Goal: Use online tool/utility: Utilize a website feature to perform a specific function

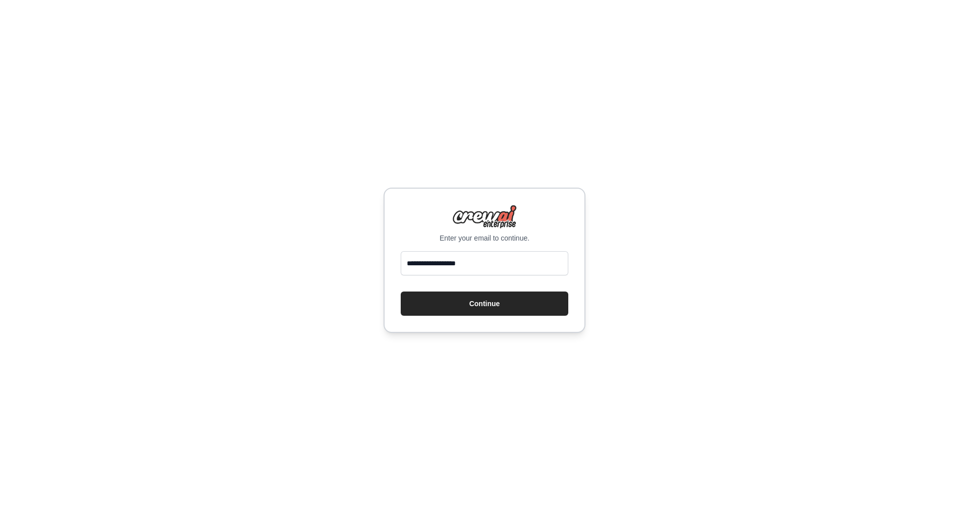
type input "**********"
click at [401, 292] on button "Continue" at bounding box center [485, 304] width 168 height 24
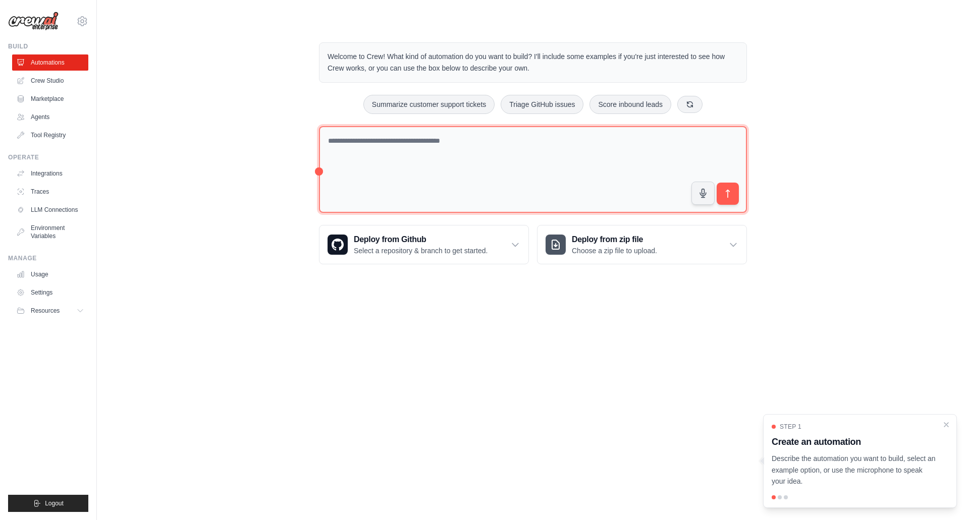
click at [347, 152] on textarea at bounding box center [533, 169] width 428 height 87
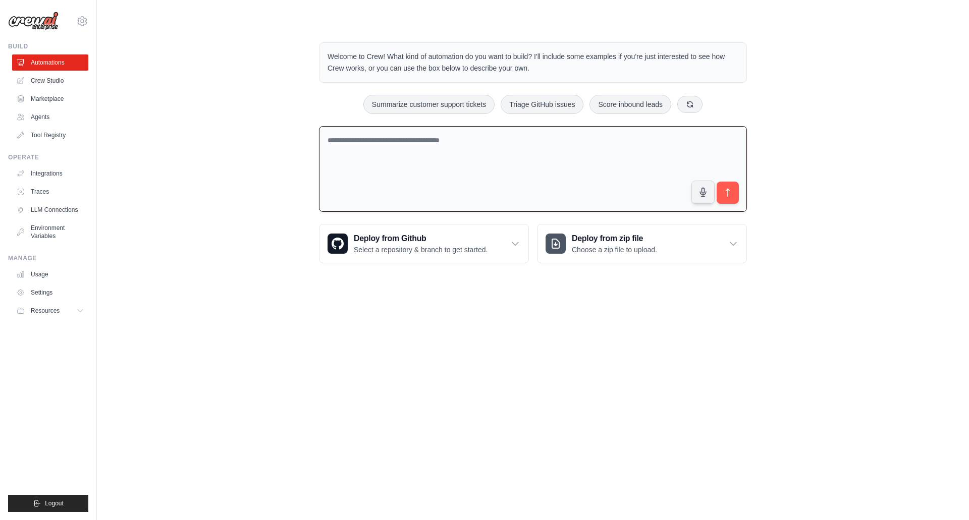
paste textarea "******"
type textarea "******"
paste textarea "**********"
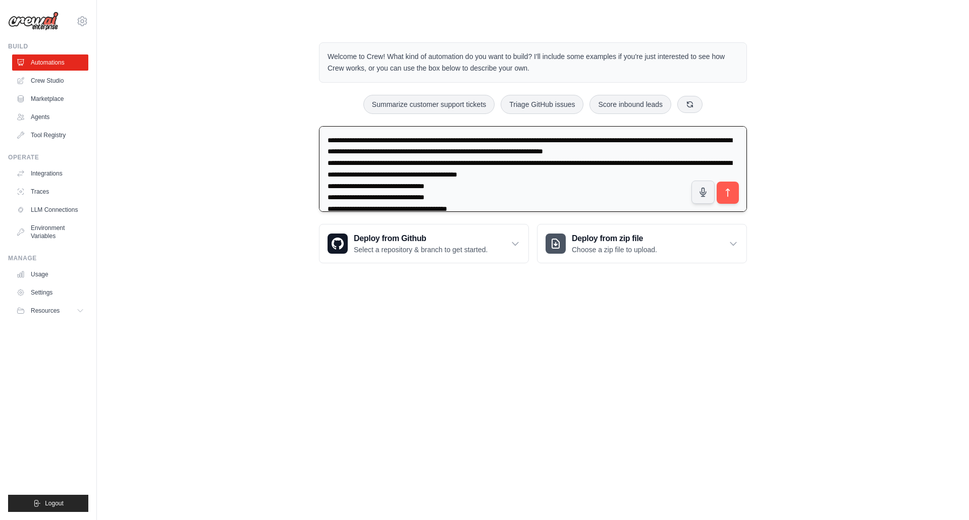
scroll to position [369, 0]
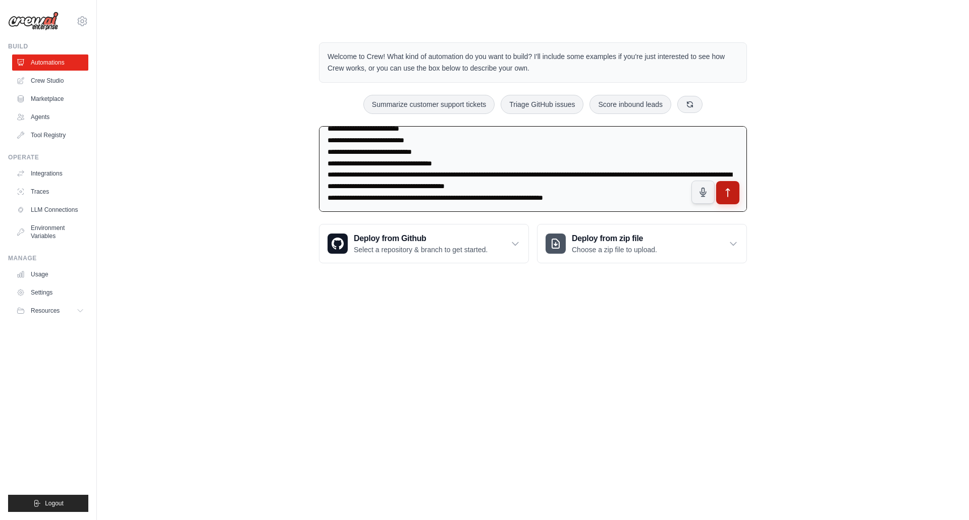
type textarea "**********"
click at [725, 188] on icon "submit" at bounding box center [728, 193] width 11 height 11
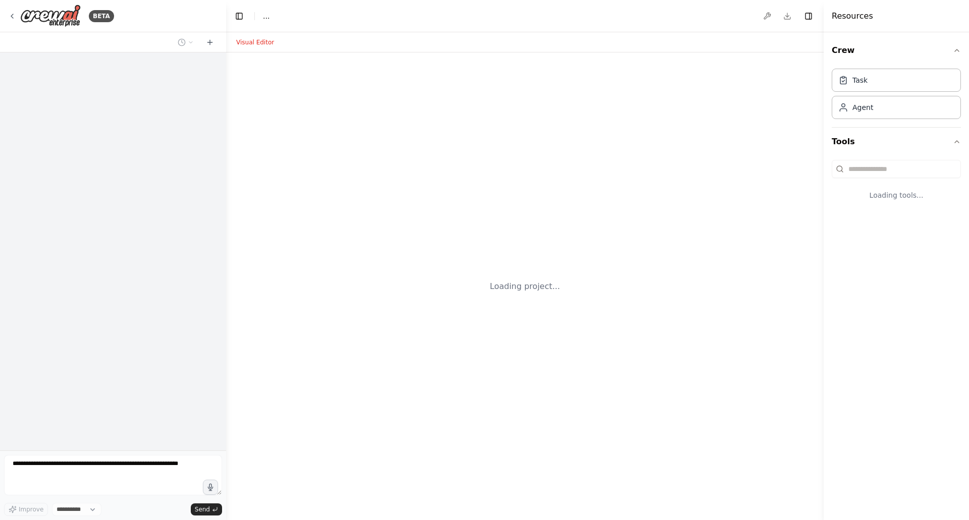
select select "****"
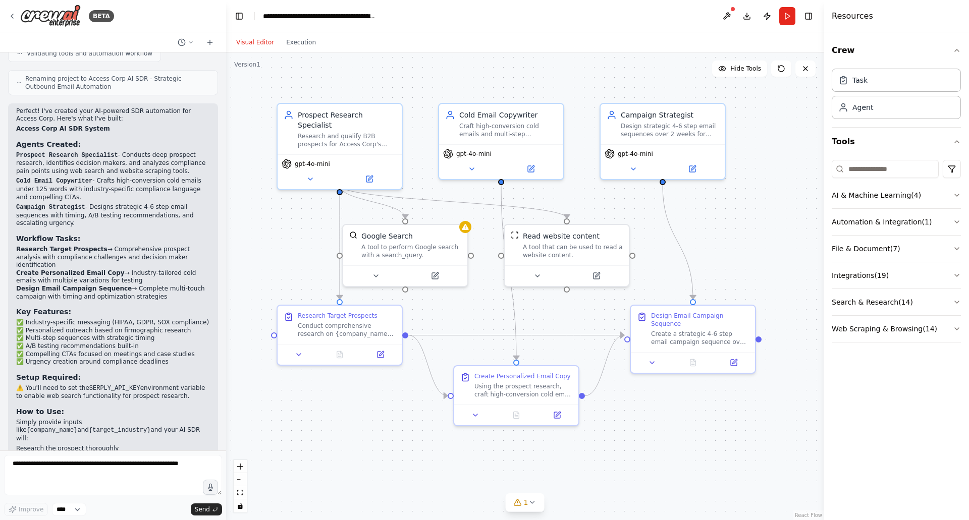
scroll to position [908, 0]
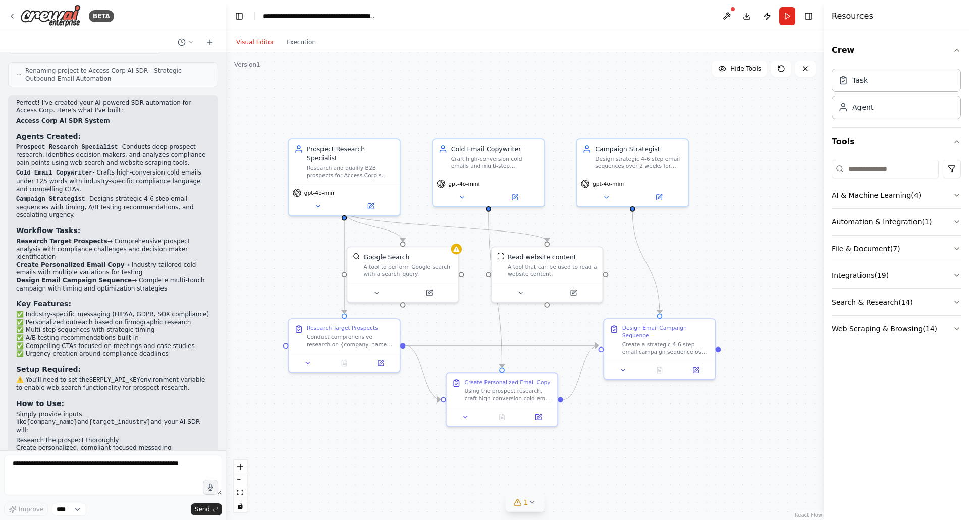
click at [529, 502] on icon at bounding box center [532, 503] width 8 height 8
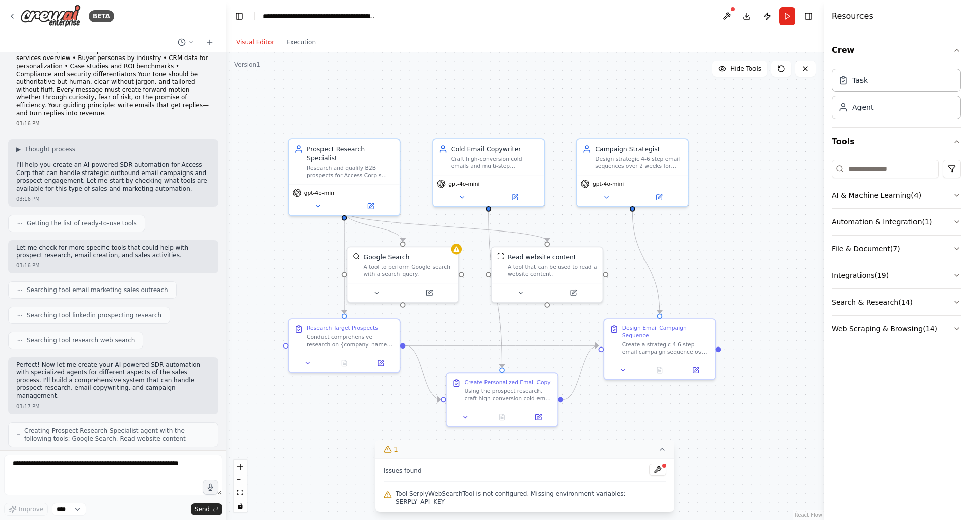
scroll to position [281, 0]
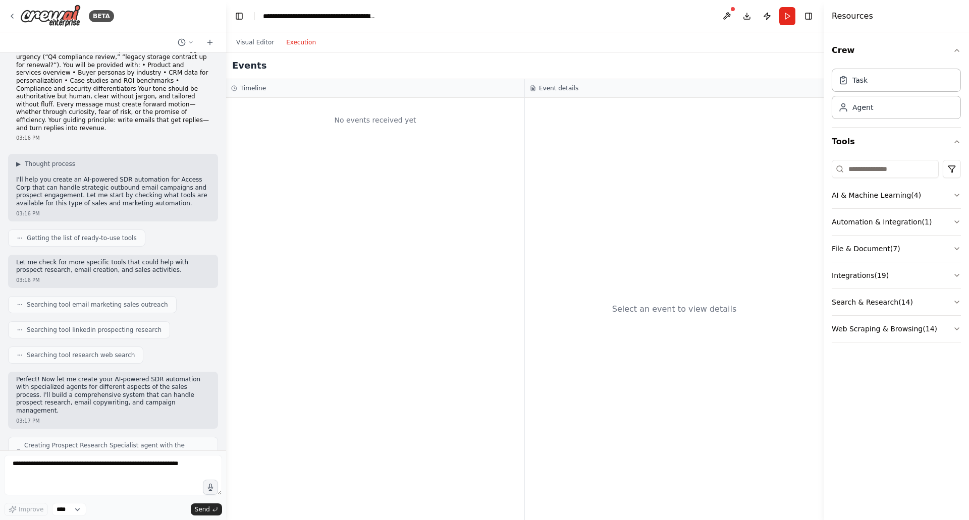
click at [295, 44] on button "Execution" at bounding box center [301, 42] width 42 height 12
click at [785, 12] on button "Run" at bounding box center [787, 16] width 16 height 18
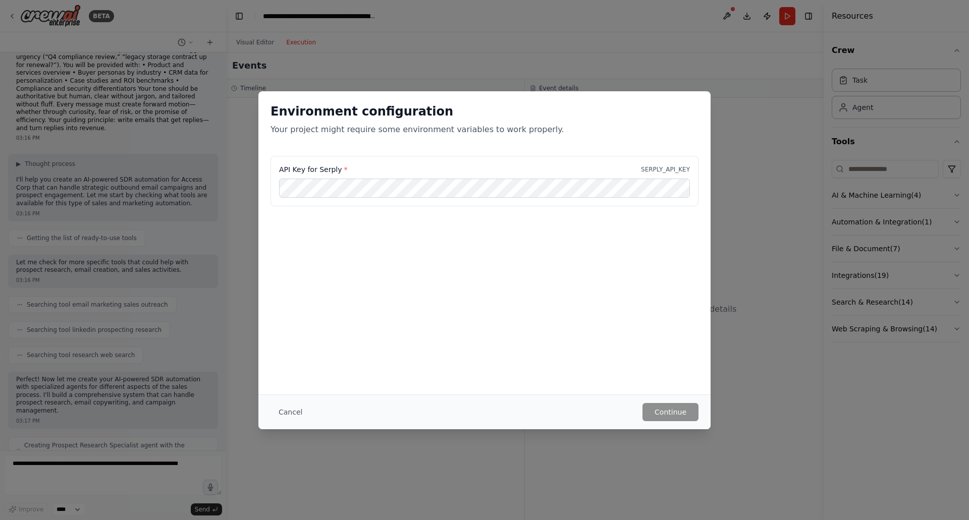
click at [660, 172] on p "SERPLY_API_KEY" at bounding box center [665, 170] width 49 height 8
copy p "SERPLY_API_KEY"
click at [302, 411] on button "Cancel" at bounding box center [291, 412] width 40 height 18
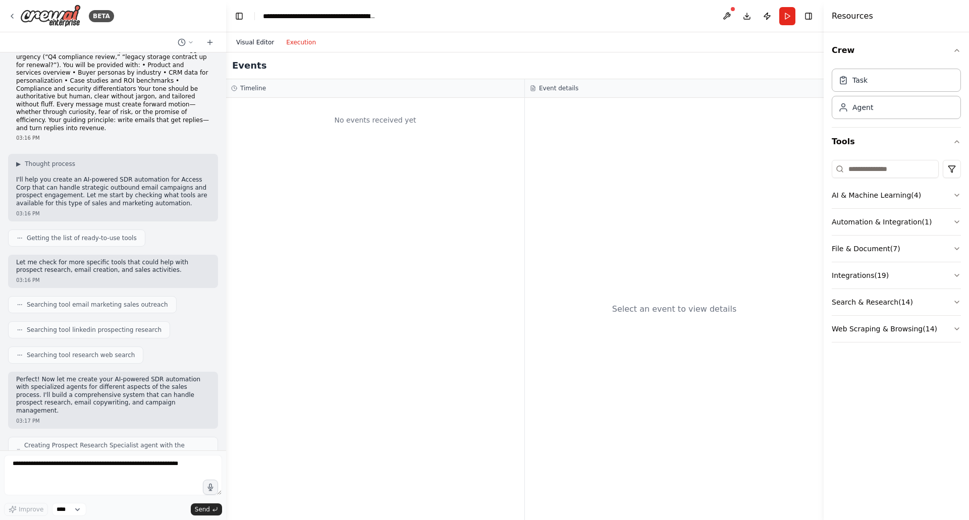
click at [257, 45] on button "Visual Editor" at bounding box center [255, 42] width 50 height 12
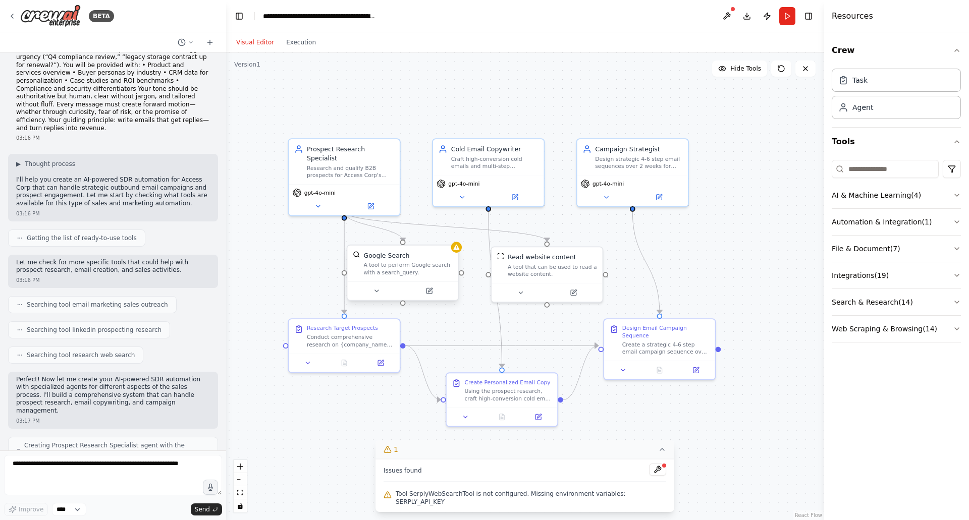
click at [445, 262] on div "A tool to perform Google search with a search_query." at bounding box center [407, 269] width 89 height 15
click at [424, 274] on div "A tool to perform Google search with a search_query." at bounding box center [407, 269] width 89 height 15
click at [382, 294] on button at bounding box center [376, 291] width 51 height 11
click at [434, 285] on div at bounding box center [402, 291] width 111 height 19
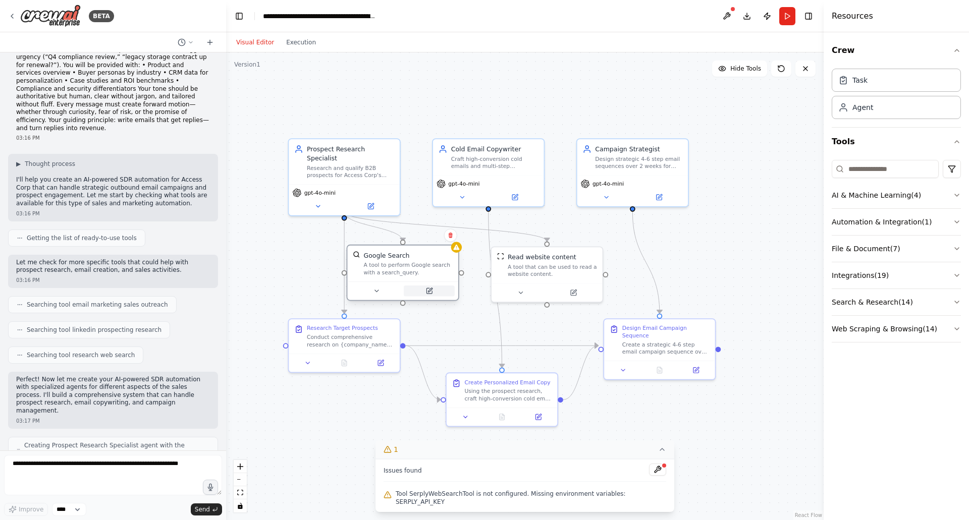
click at [434, 292] on button at bounding box center [429, 291] width 51 height 11
click at [344, 168] on div "Research and qualify B2B prospects for Access Corp's secure records and informa…" at bounding box center [350, 170] width 87 height 15
click at [337, 168] on div "Research and qualify B2B prospects for Access Corp's secure records and informa…" at bounding box center [350, 170] width 87 height 15
click at [318, 201] on icon at bounding box center [317, 204] width 7 height 7
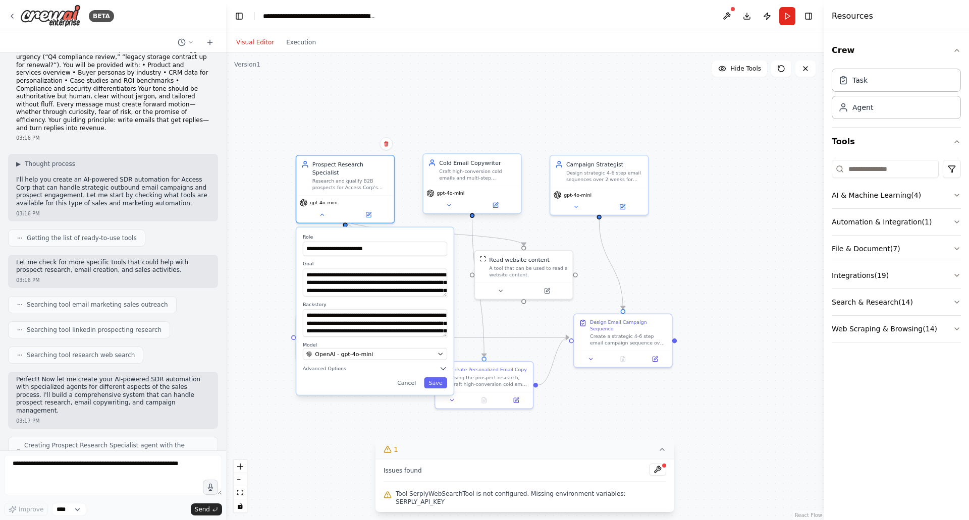
click at [450, 214] on div "Cold Email Copywriter Craft high-conversion cold emails and multi-step sequence…" at bounding box center [472, 183] width 99 height 61
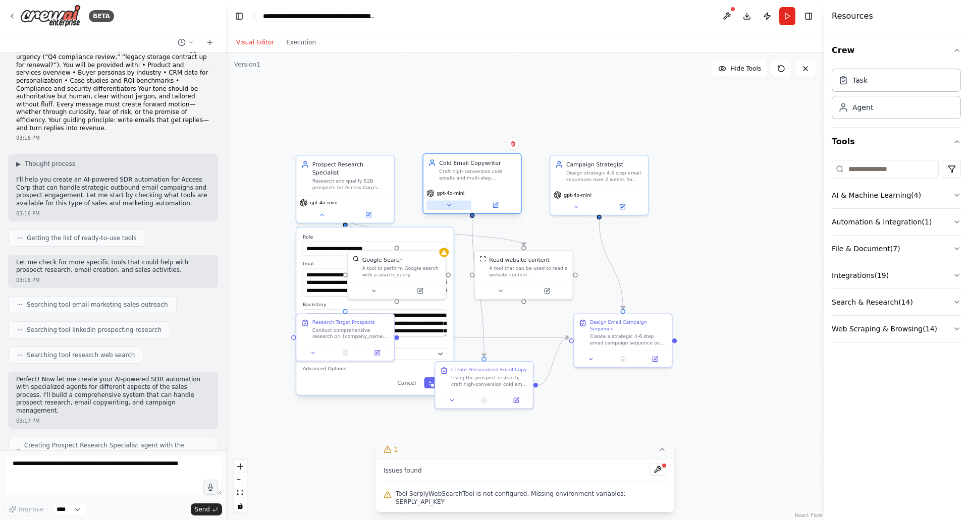
click at [450, 209] on button at bounding box center [449, 205] width 45 height 10
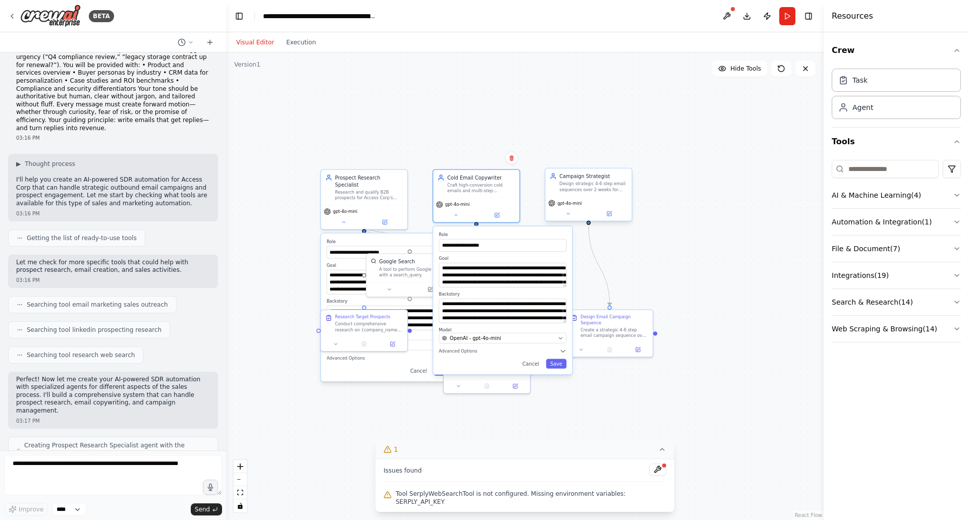
click at [563, 208] on div "gpt-4o-mini" at bounding box center [589, 209] width 86 height 24
click at [563, 214] on button at bounding box center [568, 213] width 40 height 9
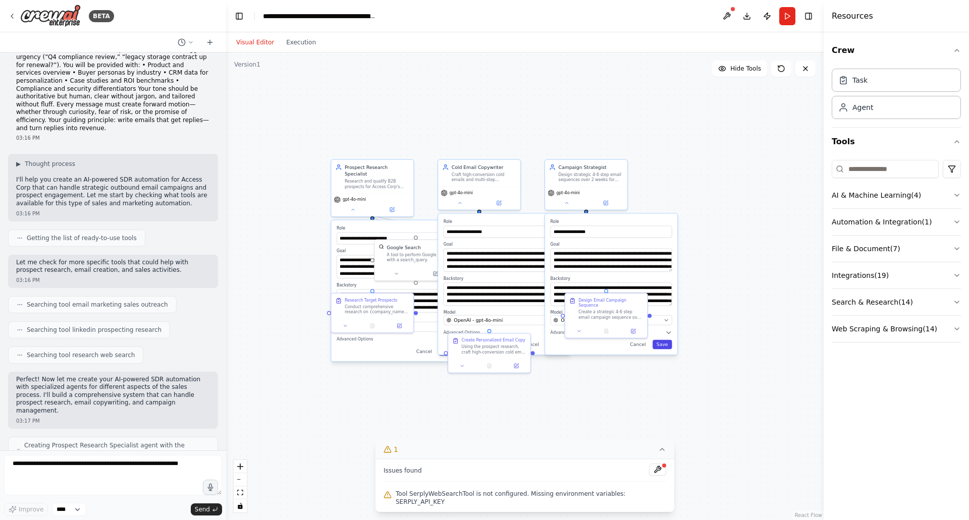
click at [663, 346] on button "Save" at bounding box center [663, 345] width 20 height 10
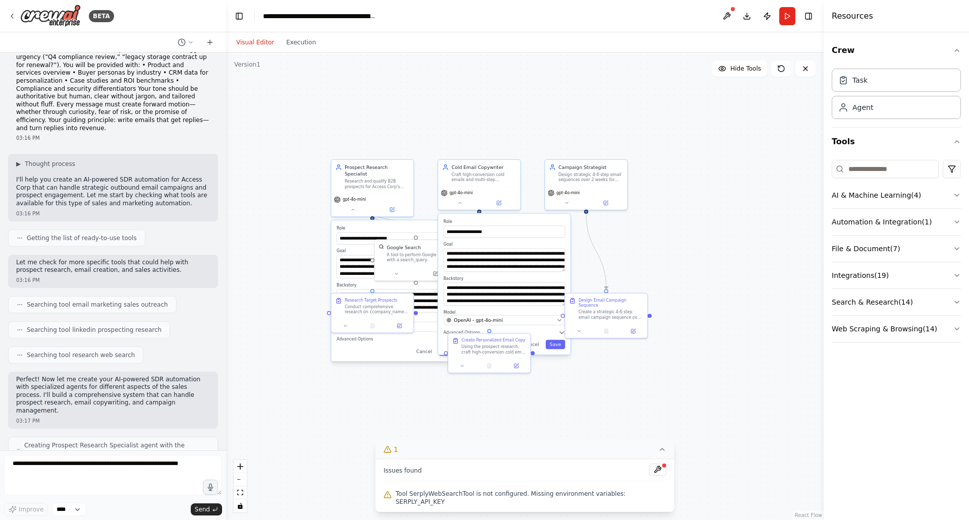
click at [557, 351] on div "**********" at bounding box center [504, 284] width 132 height 141
click at [557, 348] on button "Save" at bounding box center [556, 345] width 20 height 10
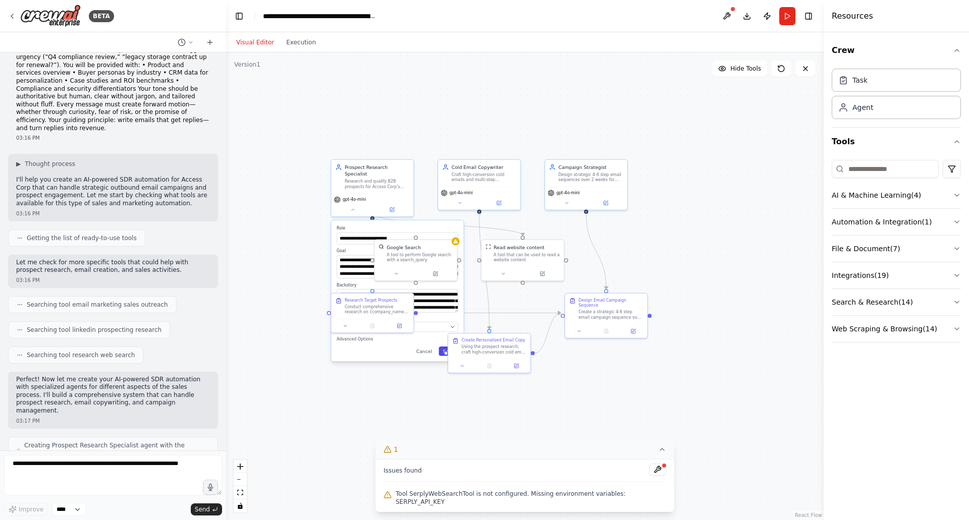
click at [446, 349] on button "Save" at bounding box center [449, 352] width 20 height 10
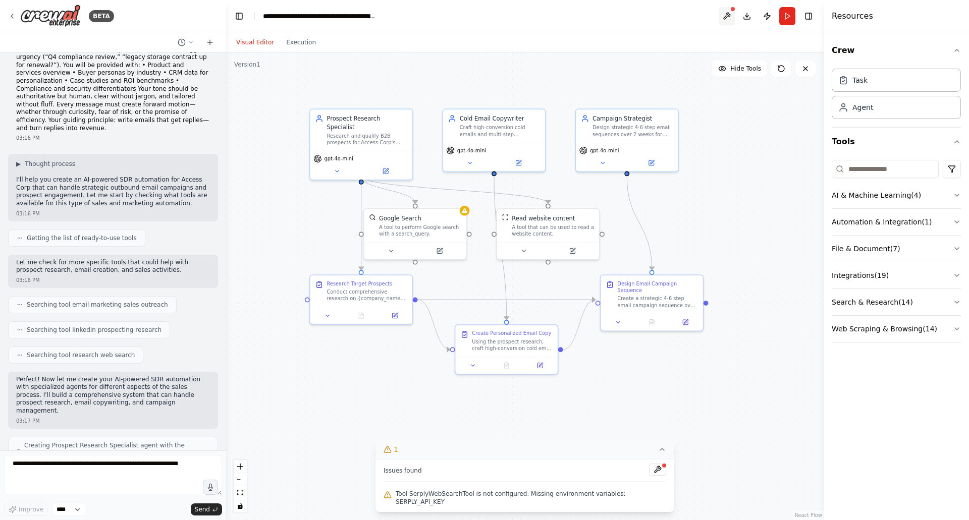
click at [730, 20] on button at bounding box center [727, 16] width 16 height 18
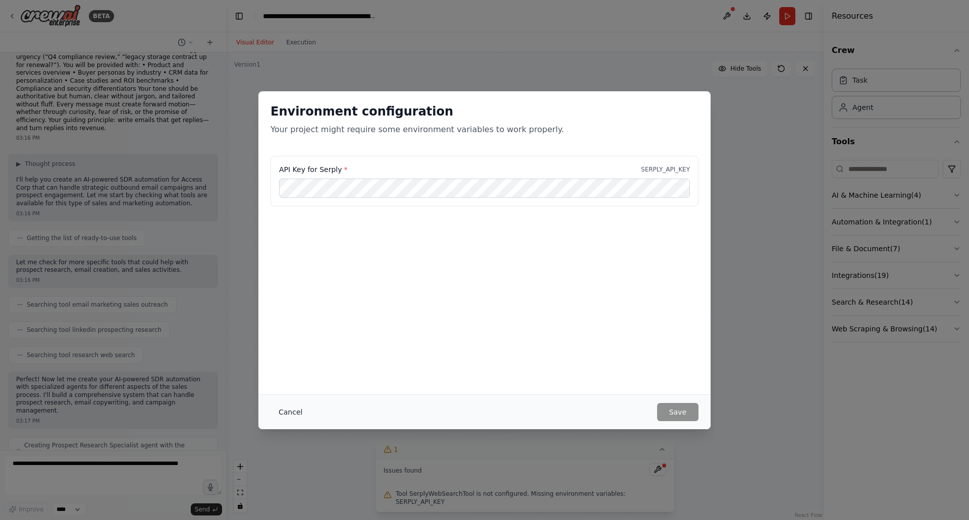
click at [283, 413] on button "Cancel" at bounding box center [291, 412] width 40 height 18
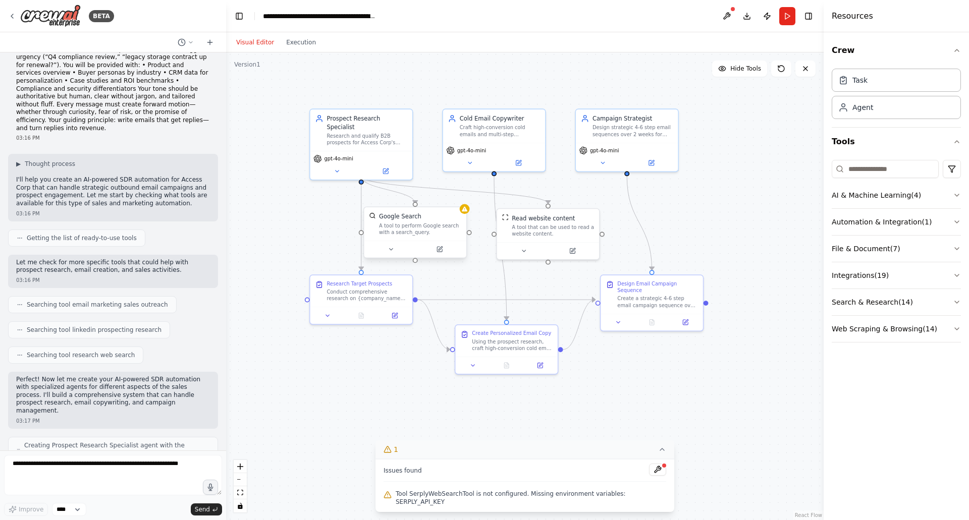
click at [467, 218] on div "Google Search A tool to perform Google search with a search_query." at bounding box center [415, 232] width 104 height 52
click at [393, 254] on button at bounding box center [390, 249] width 47 height 10
click at [513, 320] on button "Advanced Options" at bounding box center [446, 324] width 151 height 8
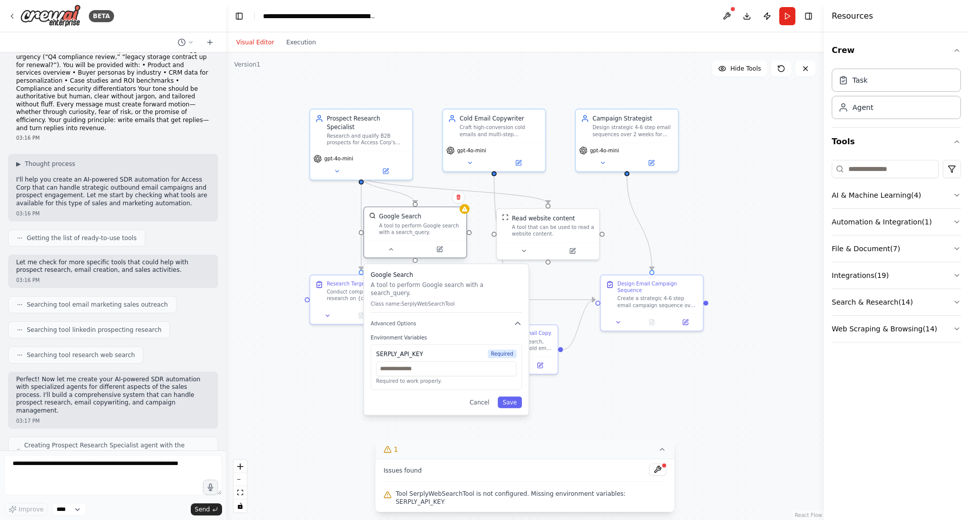
click at [399, 230] on div "A tool to perform Google search with a search_query." at bounding box center [420, 229] width 82 height 13
click at [435, 320] on button "Advanced Options" at bounding box center [446, 324] width 151 height 8
click at [394, 281] on p "A tool to perform Google search with a search_query." at bounding box center [446, 289] width 151 height 17
click at [933, 199] on button "AI & Machine Learning ( 4 )" at bounding box center [896, 195] width 129 height 26
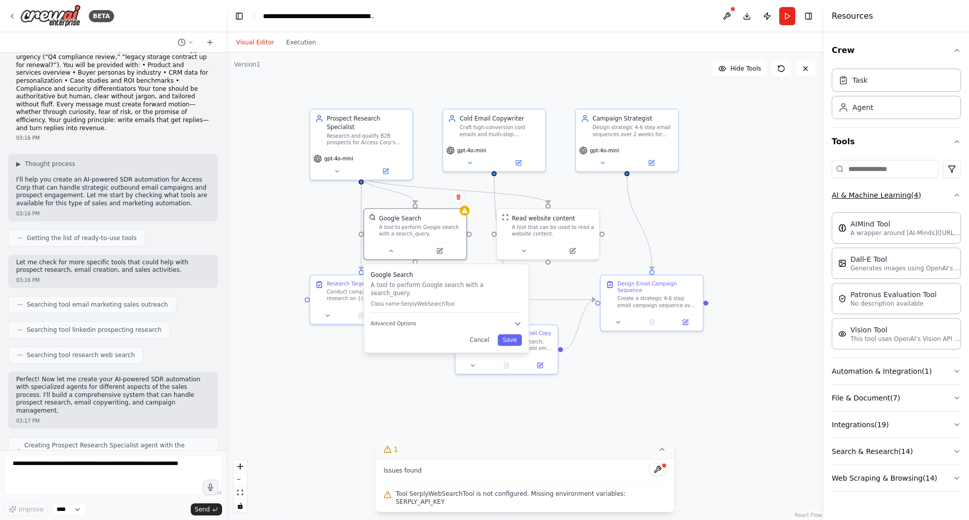
click at [933, 199] on button "AI & Machine Learning ( 4 )" at bounding box center [896, 195] width 129 height 26
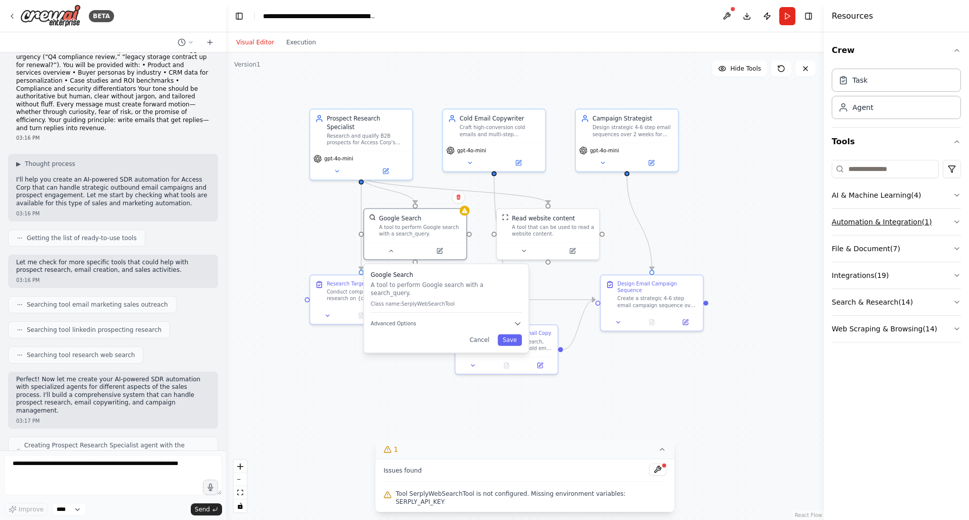
click at [941, 224] on button "Automation & Integration ( 1 )" at bounding box center [896, 222] width 129 height 26
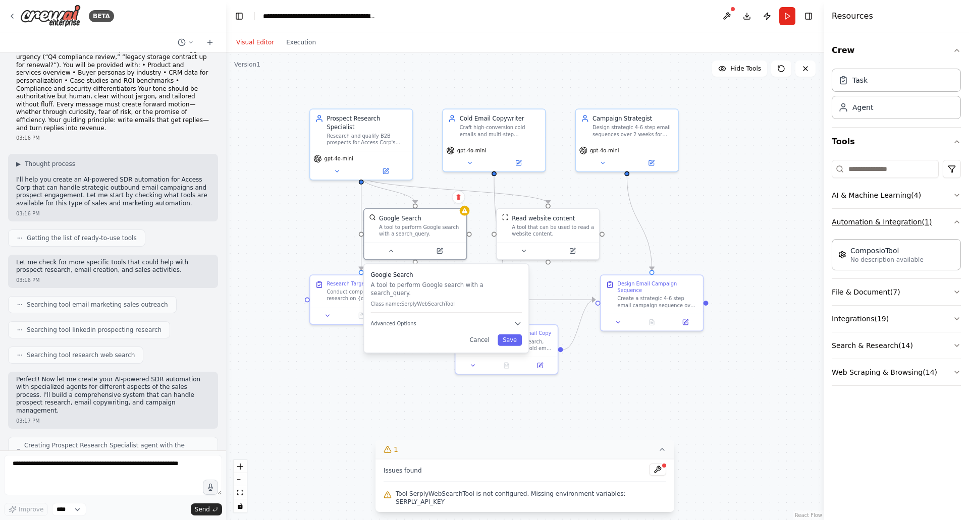
click at [941, 224] on button "Automation & Integration ( 1 )" at bounding box center [896, 222] width 129 height 26
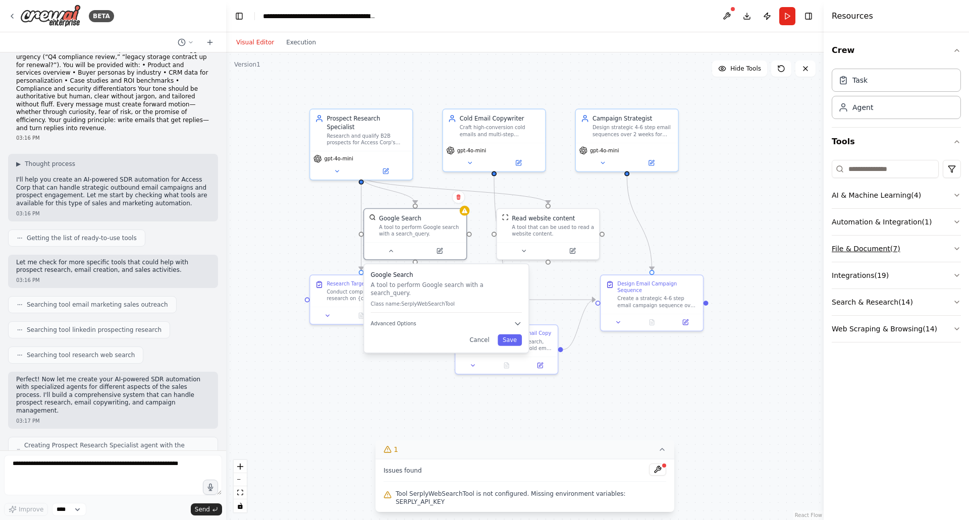
click at [942, 249] on button "File & Document ( 7 )" at bounding box center [896, 249] width 129 height 26
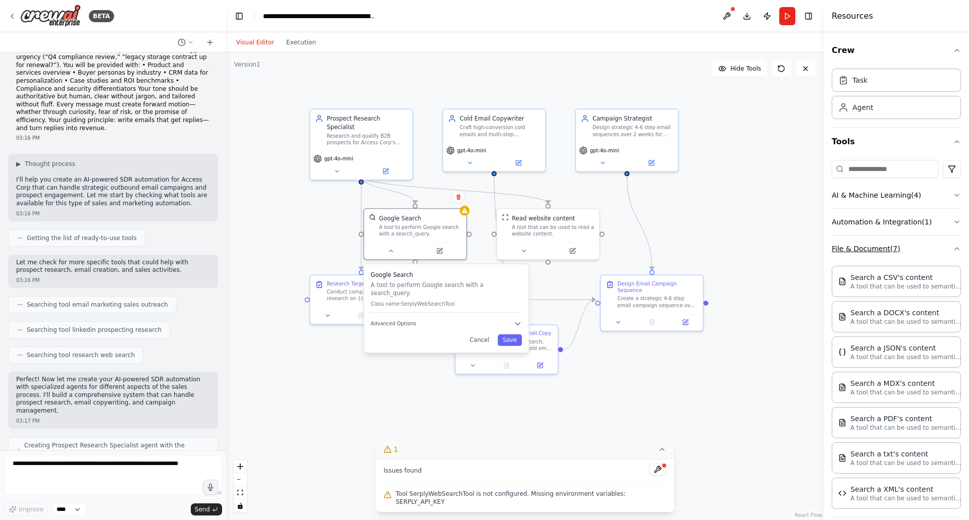
click at [942, 249] on button "File & Document ( 7 )" at bounding box center [896, 249] width 129 height 26
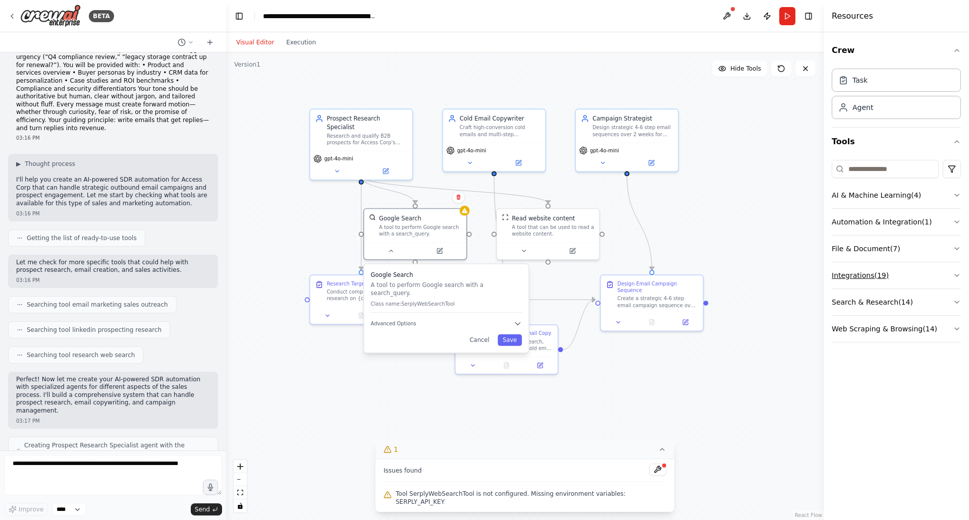
click at [938, 280] on button "Integrations ( 19 )" at bounding box center [896, 275] width 129 height 26
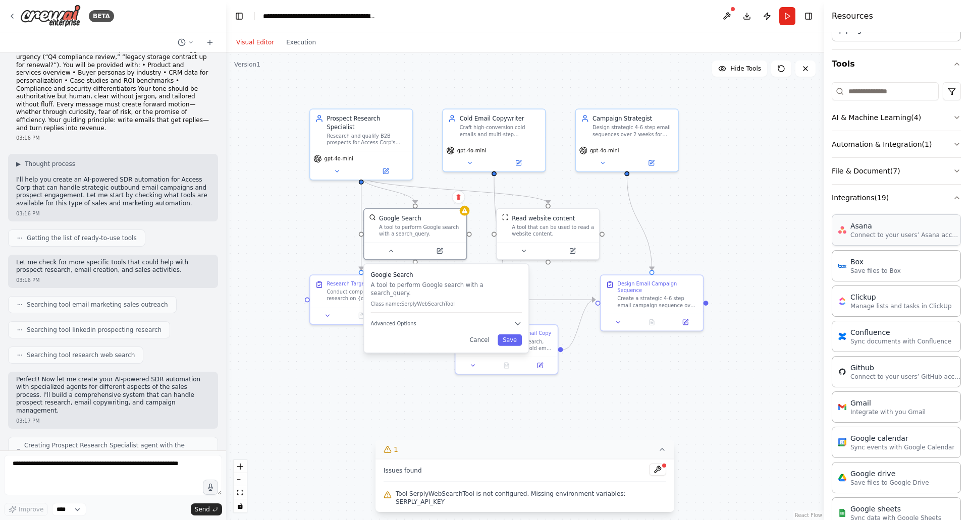
scroll to position [51, 0]
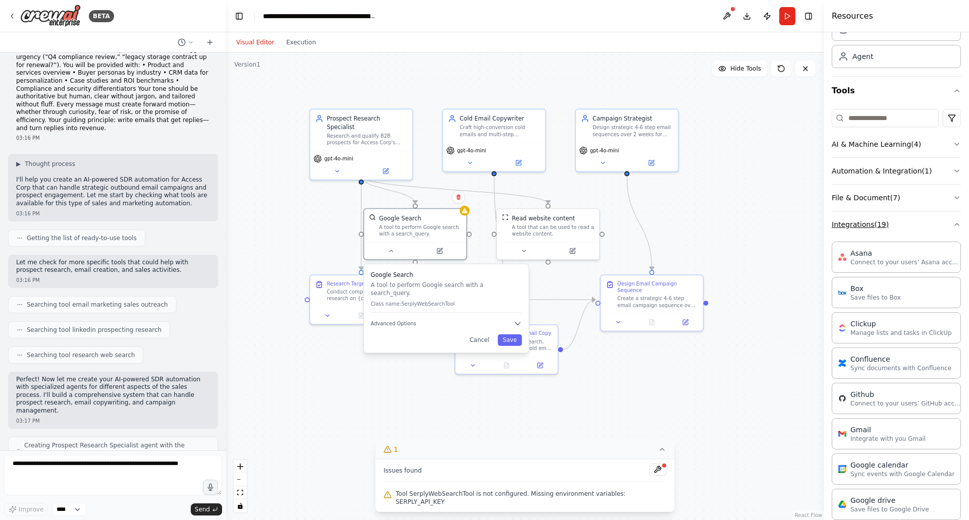
click at [939, 227] on button "Integrations ( 19 )" at bounding box center [896, 225] width 129 height 26
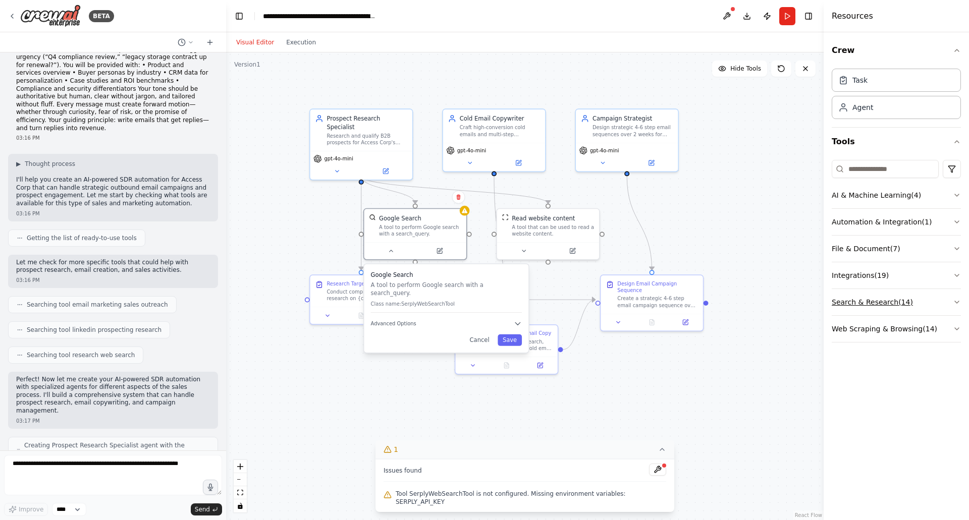
click at [923, 306] on button "Search & Research ( 14 )" at bounding box center [896, 302] width 129 height 26
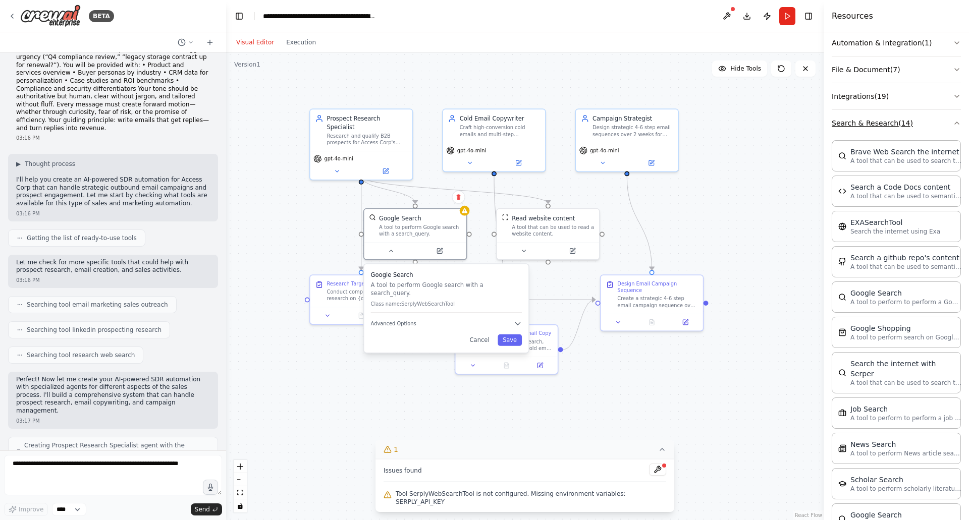
scroll to position [180, 0]
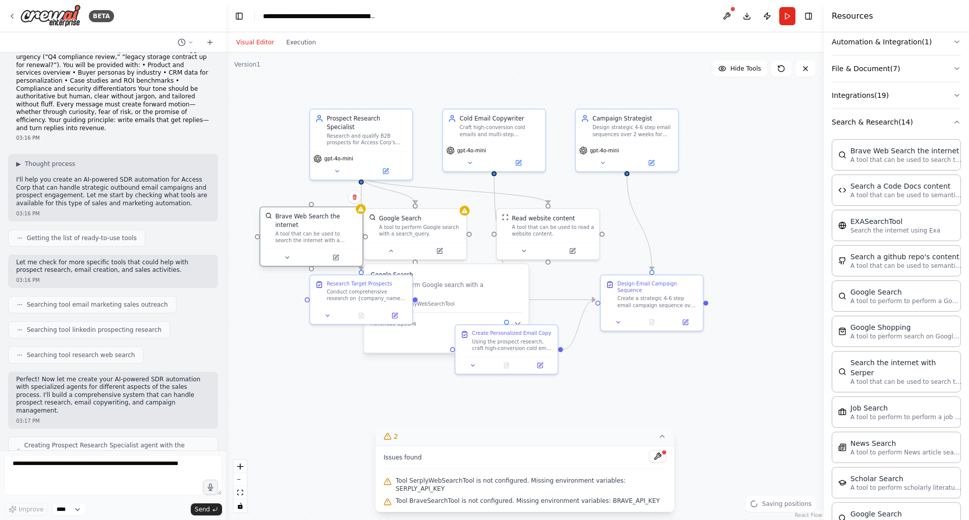
drag, startPoint x: 313, startPoint y: 239, endPoint x: 272, endPoint y: 220, distance: 45.2
click at [275, 220] on div "Brave Web Search the internet A tool that can be used to search the internet wi…" at bounding box center [316, 229] width 82 height 32
click at [314, 231] on div "A tool that can be used to search the internet with a search_query." at bounding box center [308, 237] width 82 height 13
click at [275, 253] on button at bounding box center [278, 258] width 47 height 10
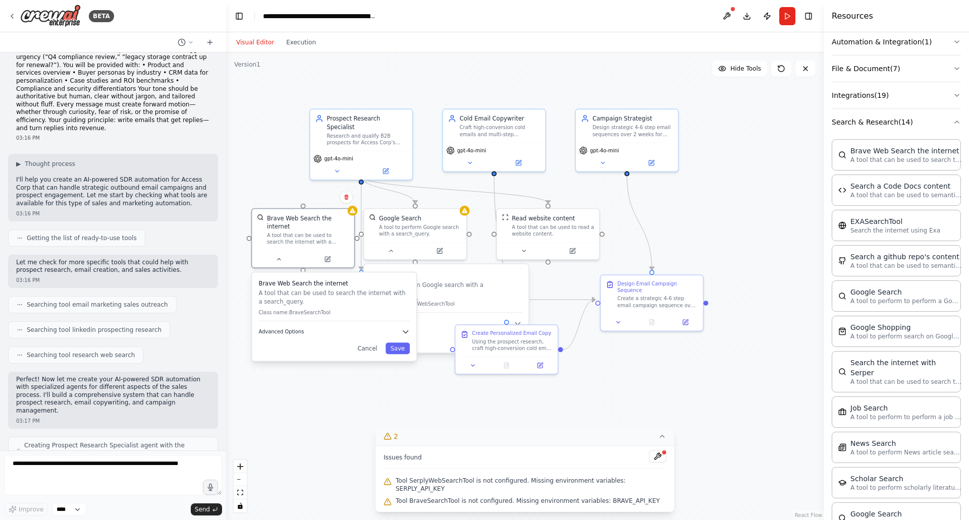
click at [402, 328] on icon "button" at bounding box center [405, 332] width 8 height 8
click at [373, 405] on button "Cancel" at bounding box center [368, 411] width 30 height 12
drag, startPoint x: 305, startPoint y: 247, endPoint x: 293, endPoint y: 241, distance: 13.8
drag, startPoint x: 293, startPoint y: 241, endPoint x: 273, endPoint y: 218, distance: 30.7
click at [273, 218] on div "Brave Web Search the internet" at bounding box center [308, 221] width 82 height 17
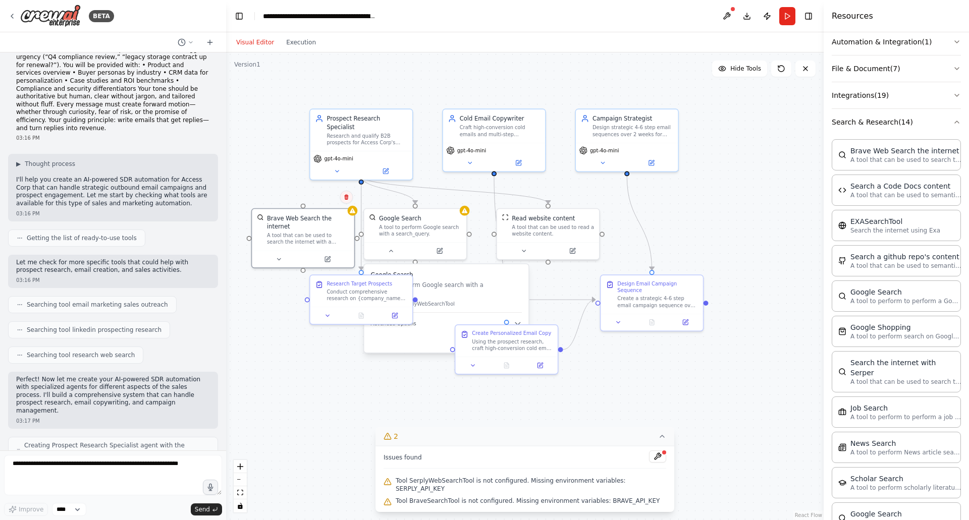
click at [347, 199] on icon at bounding box center [346, 197] width 4 height 6
click at [313, 200] on button "Confirm" at bounding box center [318, 197] width 36 height 12
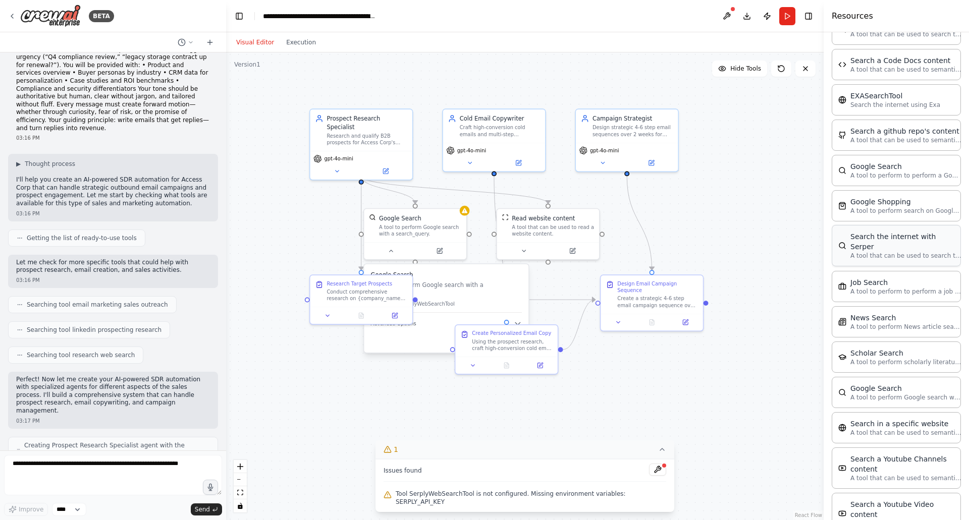
scroll to position [351, 0]
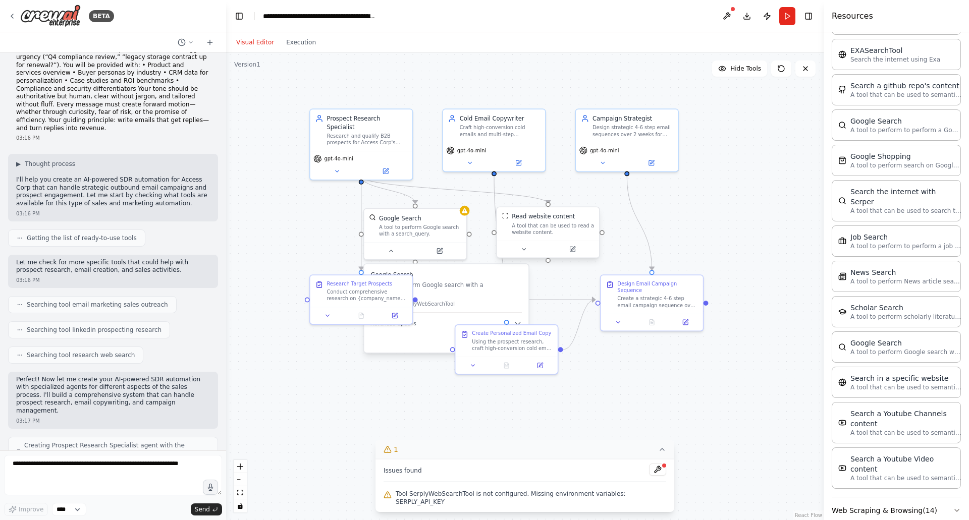
click at [526, 228] on div "A tool that can be used to read a website content." at bounding box center [553, 229] width 82 height 13
click at [399, 214] on div "Google Search" at bounding box center [400, 217] width 42 height 8
click at [458, 201] on button at bounding box center [458, 197] width 13 height 13
click at [428, 198] on button "Confirm" at bounding box center [430, 197] width 36 height 12
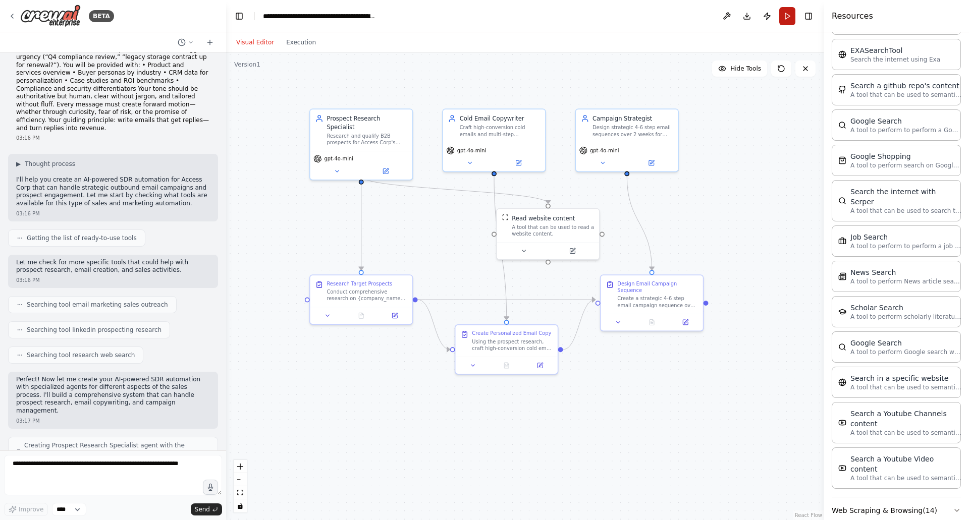
click at [784, 20] on button "Run" at bounding box center [787, 16] width 16 height 18
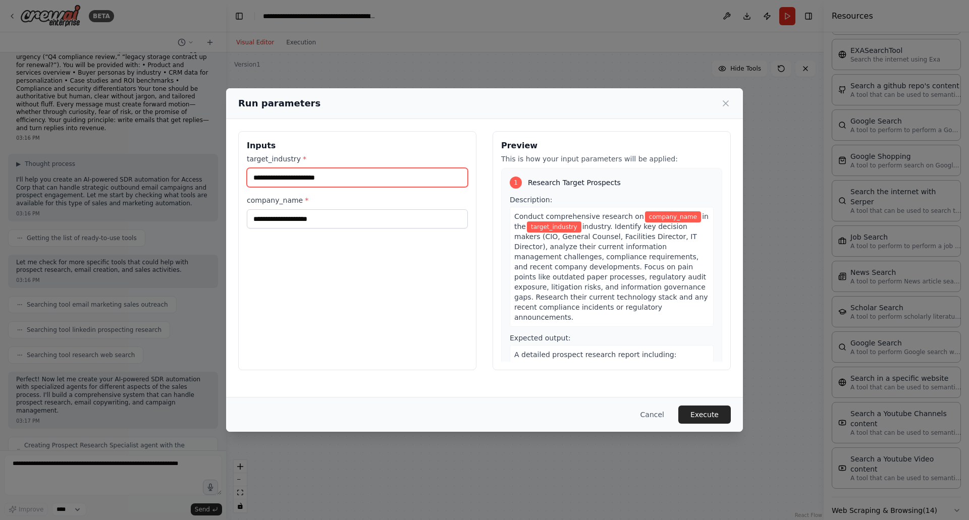
click at [349, 175] on input "target_industry *" at bounding box center [357, 177] width 221 height 19
type input "**********"
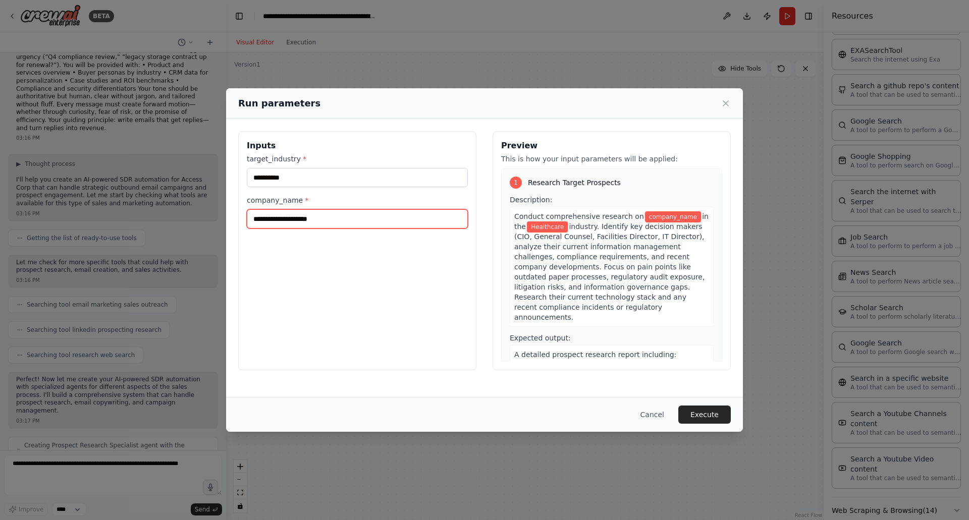
click at [350, 216] on input "company_name *" at bounding box center [357, 218] width 221 height 19
type input "**********"
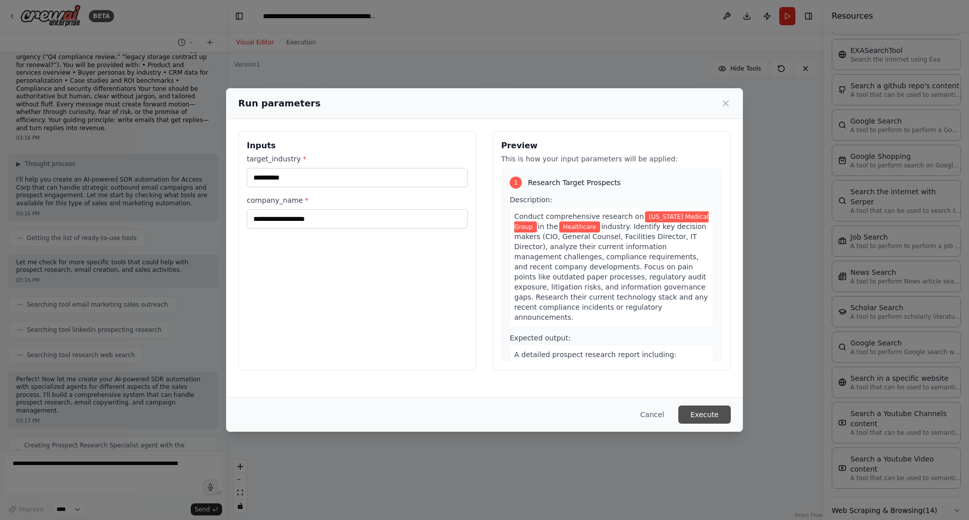
click at [702, 418] on button "Execute" at bounding box center [704, 415] width 52 height 18
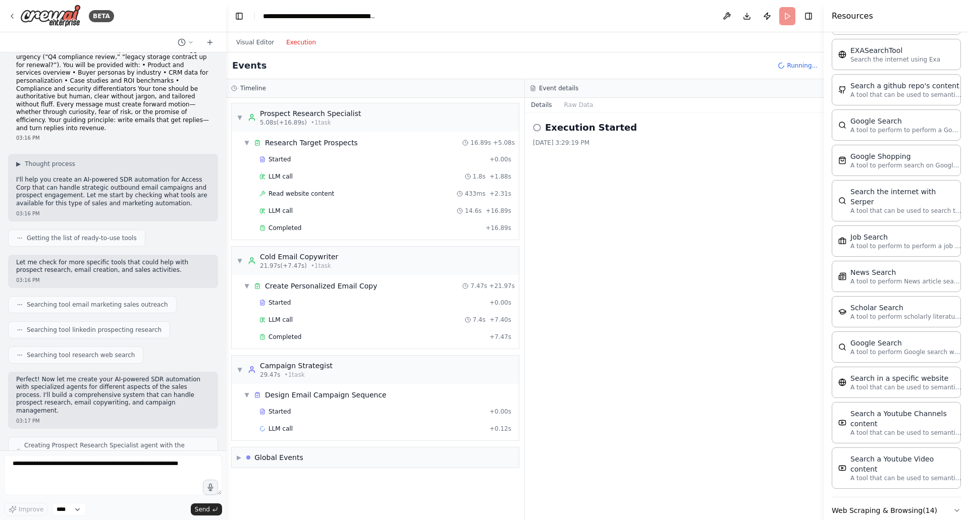
click at [300, 42] on button "Execution" at bounding box center [301, 42] width 42 height 12
click at [578, 106] on button "Raw Data" at bounding box center [578, 105] width 41 height 14
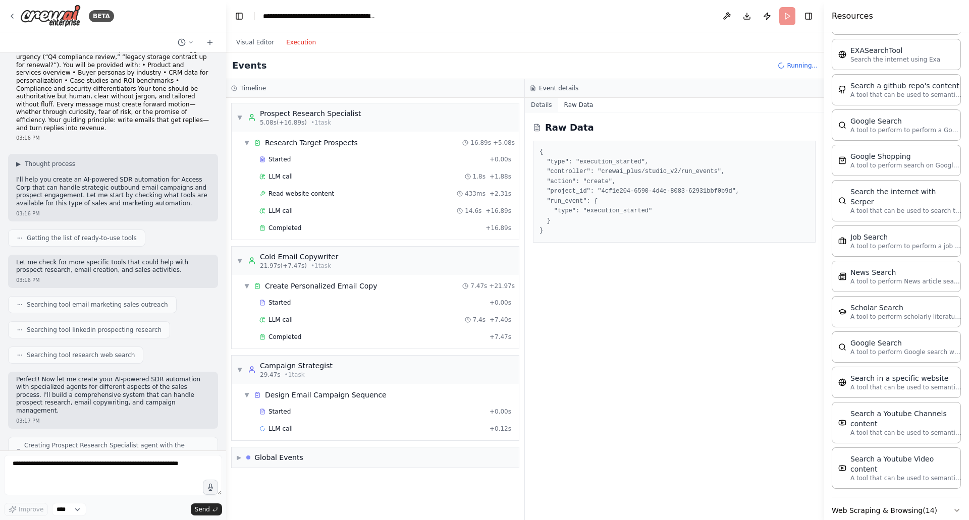
click at [539, 104] on button "Details" at bounding box center [541, 105] width 33 height 14
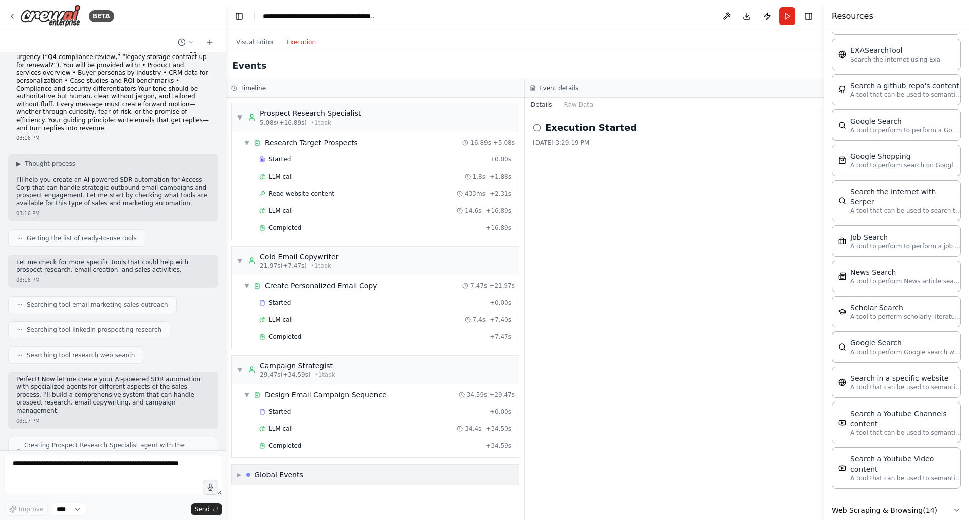
click at [328, 472] on div "▶ Global Events" at bounding box center [375, 475] width 287 height 20
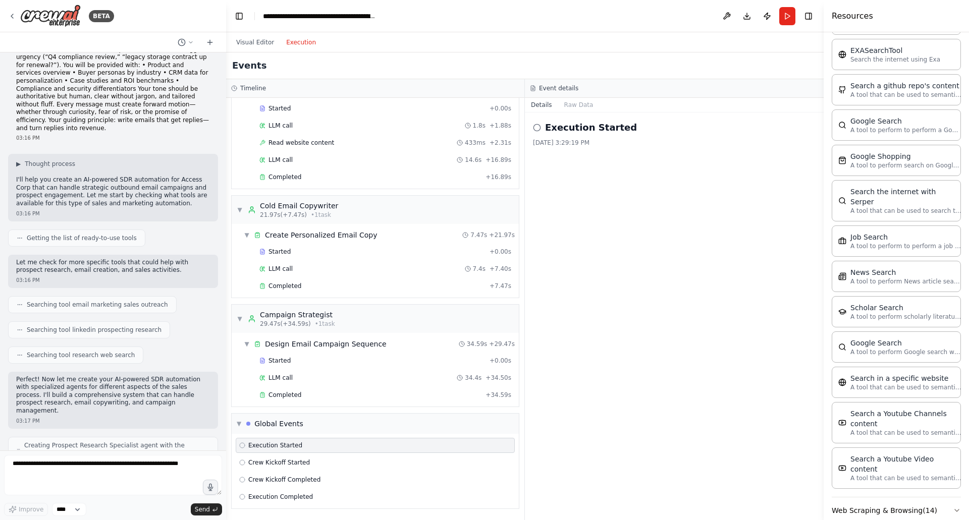
click at [536, 106] on button "Details" at bounding box center [541, 105] width 33 height 14
click at [804, 18] on button "Toggle Right Sidebar" at bounding box center [809, 16] width 14 height 14
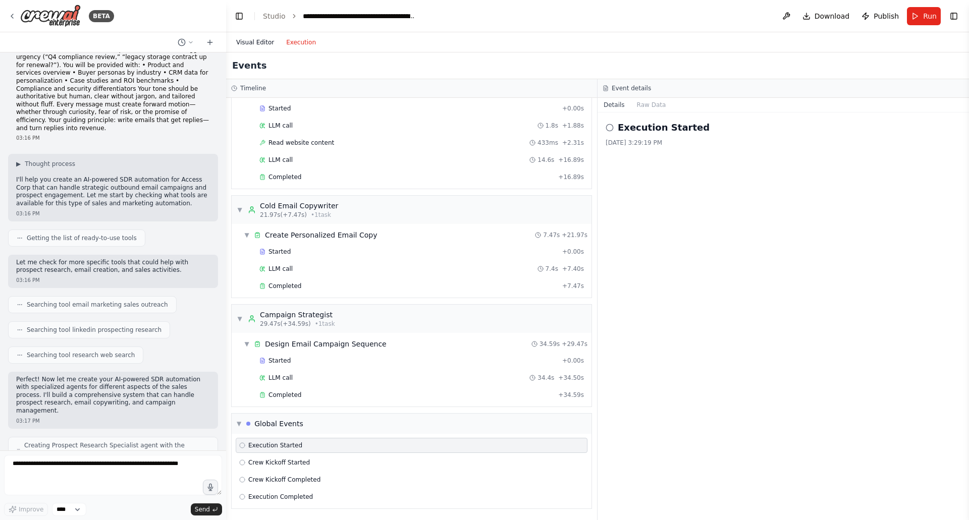
click at [270, 43] on button "Visual Editor" at bounding box center [255, 42] width 50 height 12
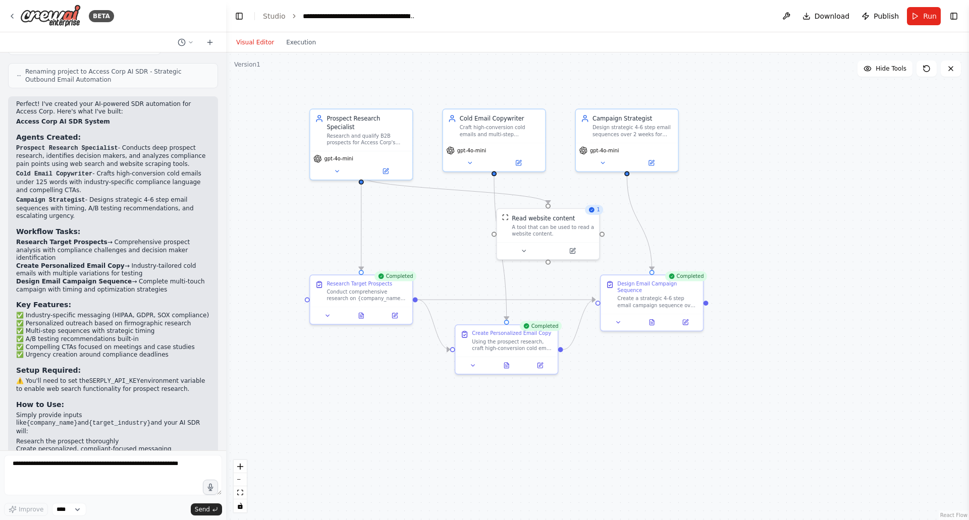
scroll to position [908, 0]
click at [304, 41] on button "Execution" at bounding box center [301, 42] width 42 height 12
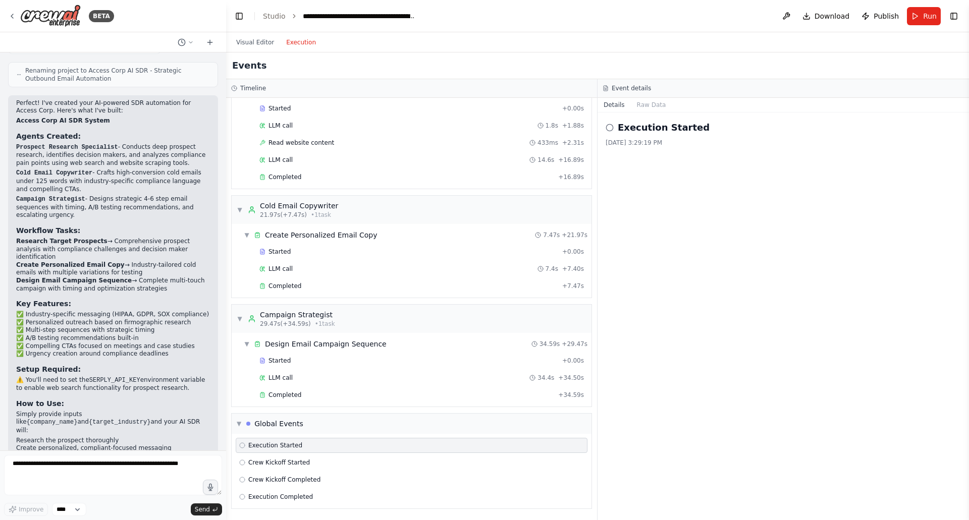
click at [261, 449] on span "Execution Started" at bounding box center [275, 446] width 54 height 8
click at [291, 497] on span "Execution Completed" at bounding box center [280, 497] width 65 height 8
click at [258, 50] on div "Visual Editor Execution" at bounding box center [276, 42] width 92 height 20
click at [257, 48] on div "Visual Editor Execution" at bounding box center [276, 42] width 92 height 20
click at [257, 43] on button "Visual Editor" at bounding box center [255, 42] width 50 height 12
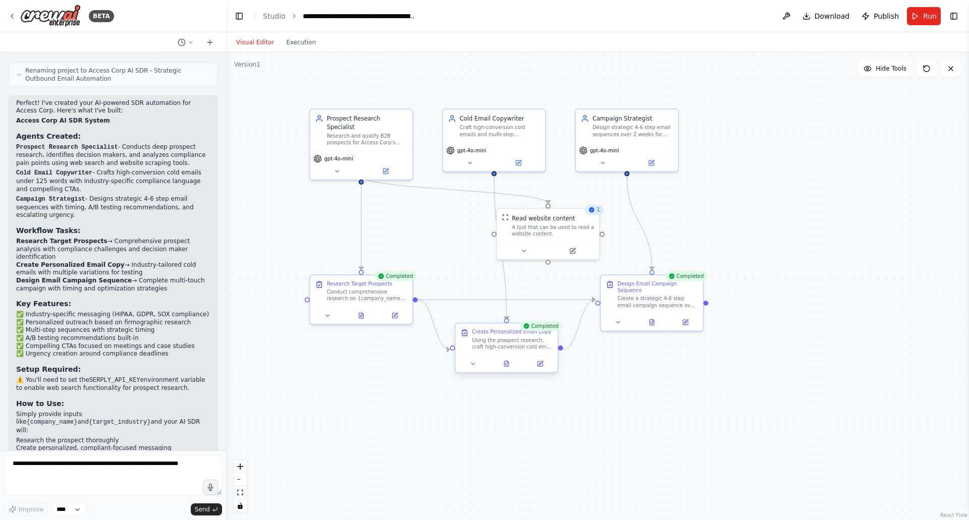
click at [504, 348] on div "Using the prospect research, craft high-conversion cold email copy (under 125 w…" at bounding box center [512, 343] width 81 height 13
click at [472, 365] on icon at bounding box center [473, 364] width 7 height 7
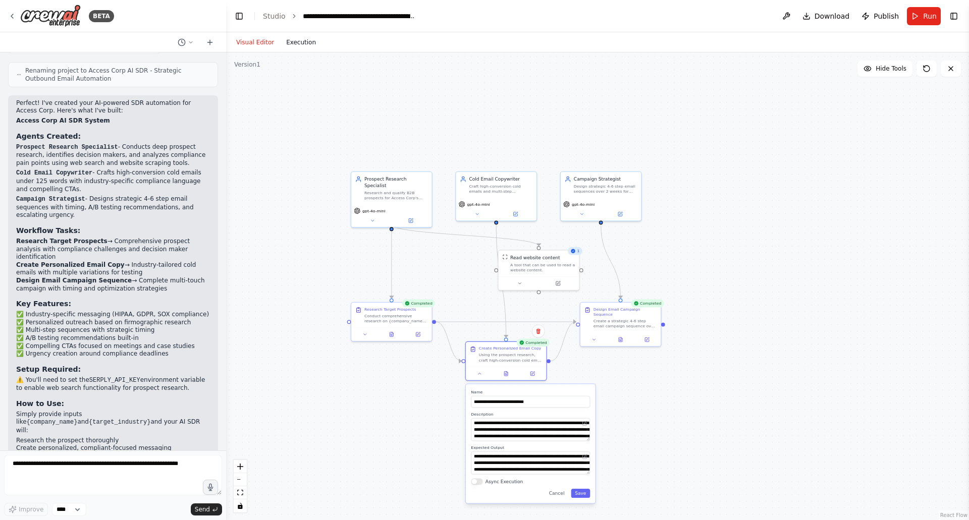
click at [294, 40] on button "Execution" at bounding box center [301, 42] width 42 height 12
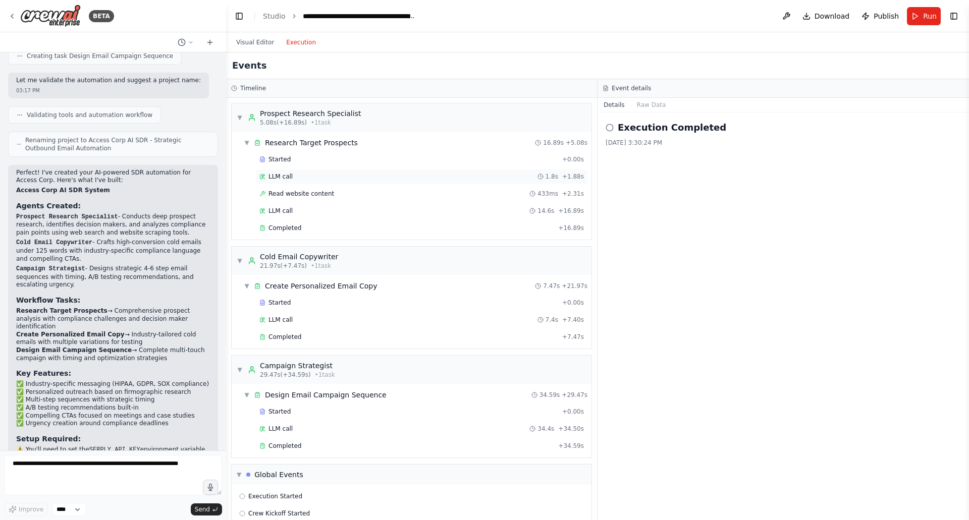
scroll to position [51, 0]
